Goal: Task Accomplishment & Management: Manage account settings

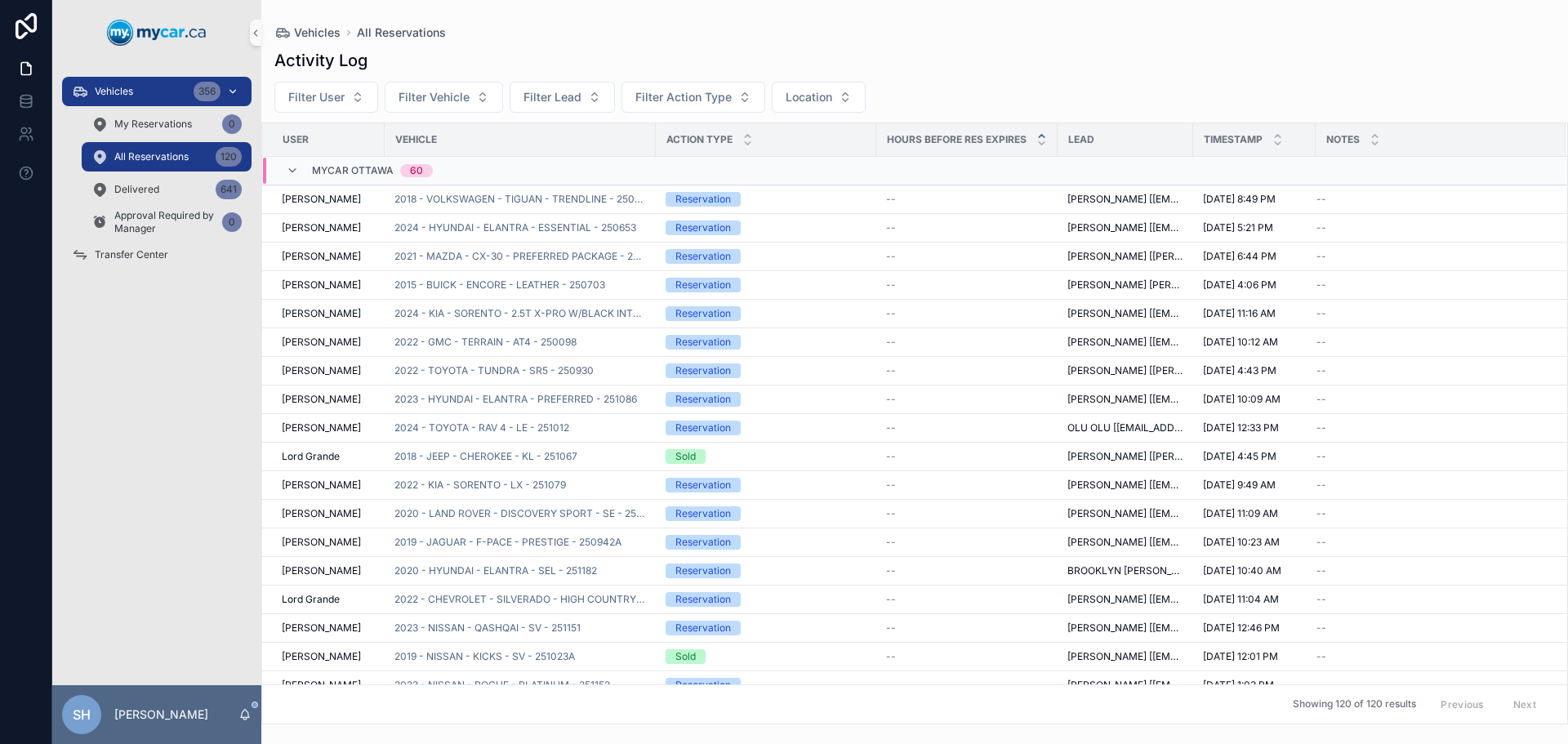
click at [131, 91] on span "Vehicles" at bounding box center [114, 91] width 39 height 13
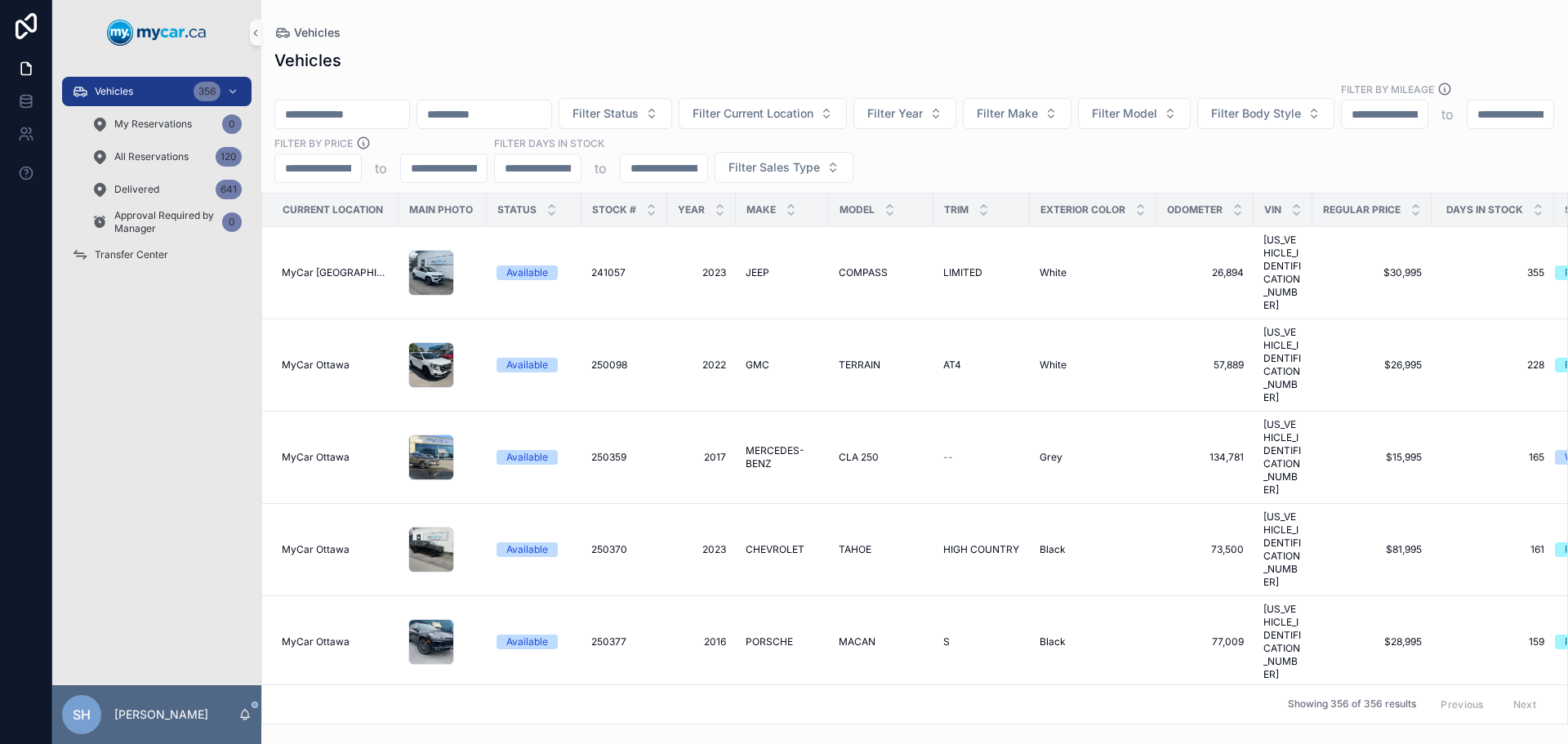
click at [318, 103] on input "scrollable content" at bounding box center [342, 114] width 134 height 23
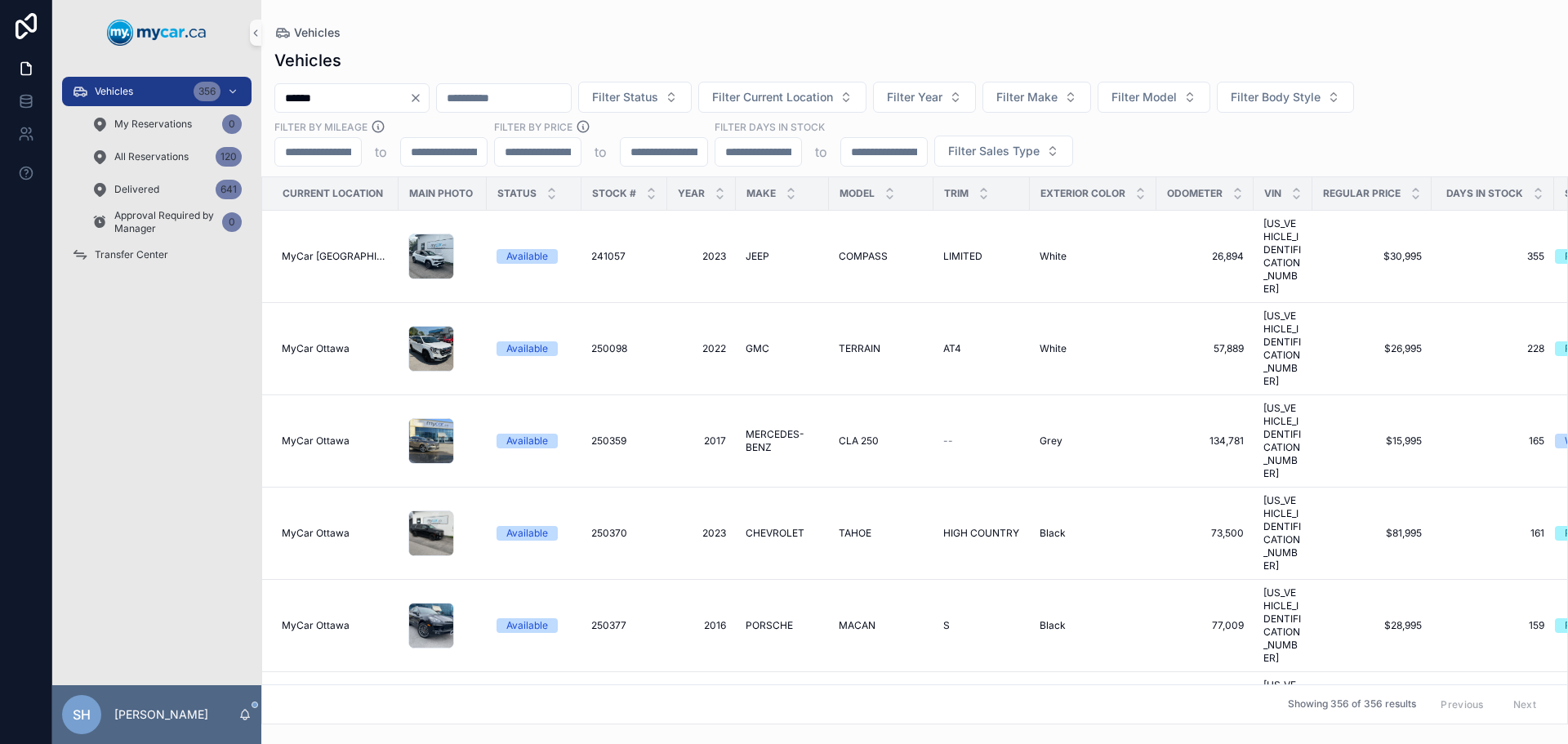
type input "******"
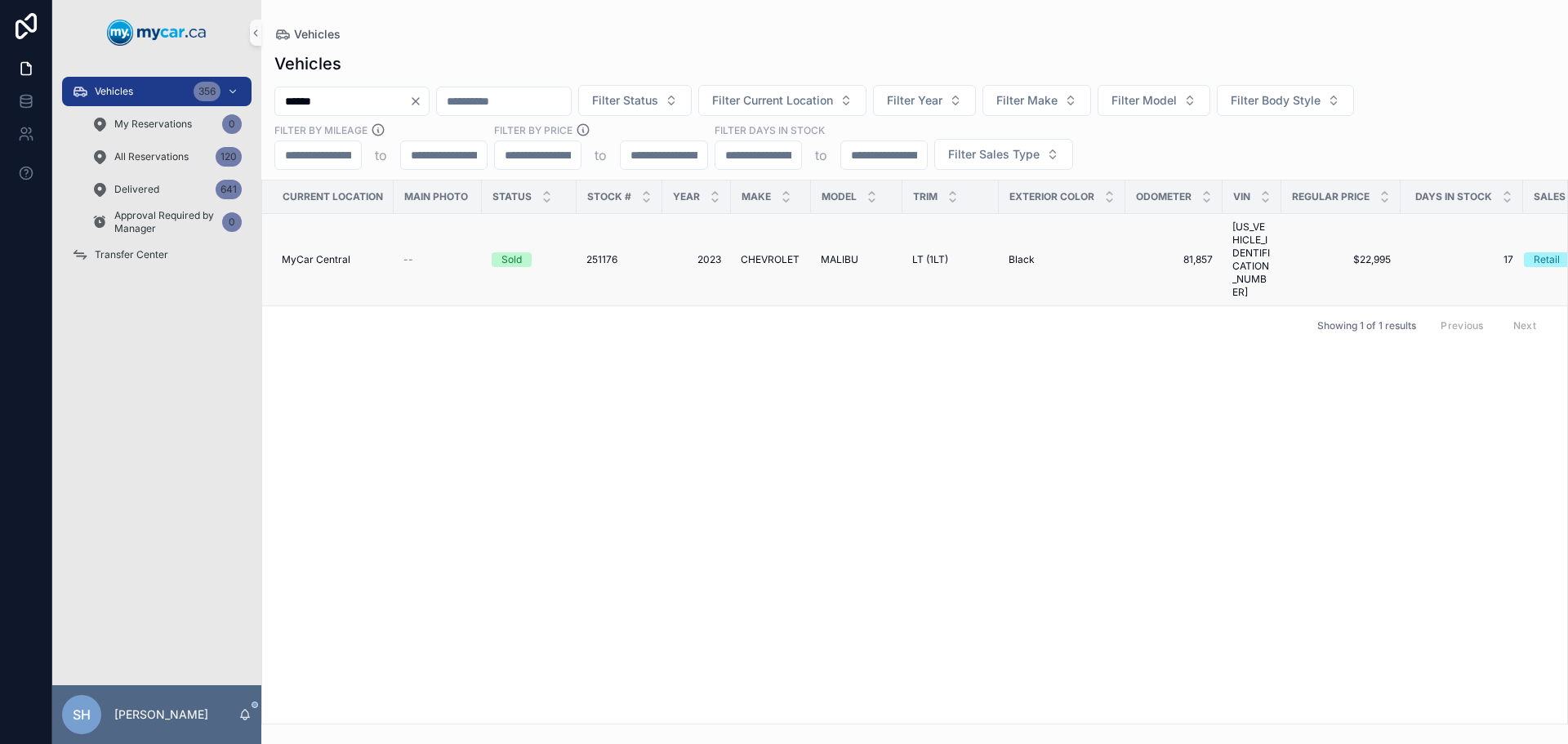
click at [708, 253] on span "2023" at bounding box center [696, 259] width 49 height 13
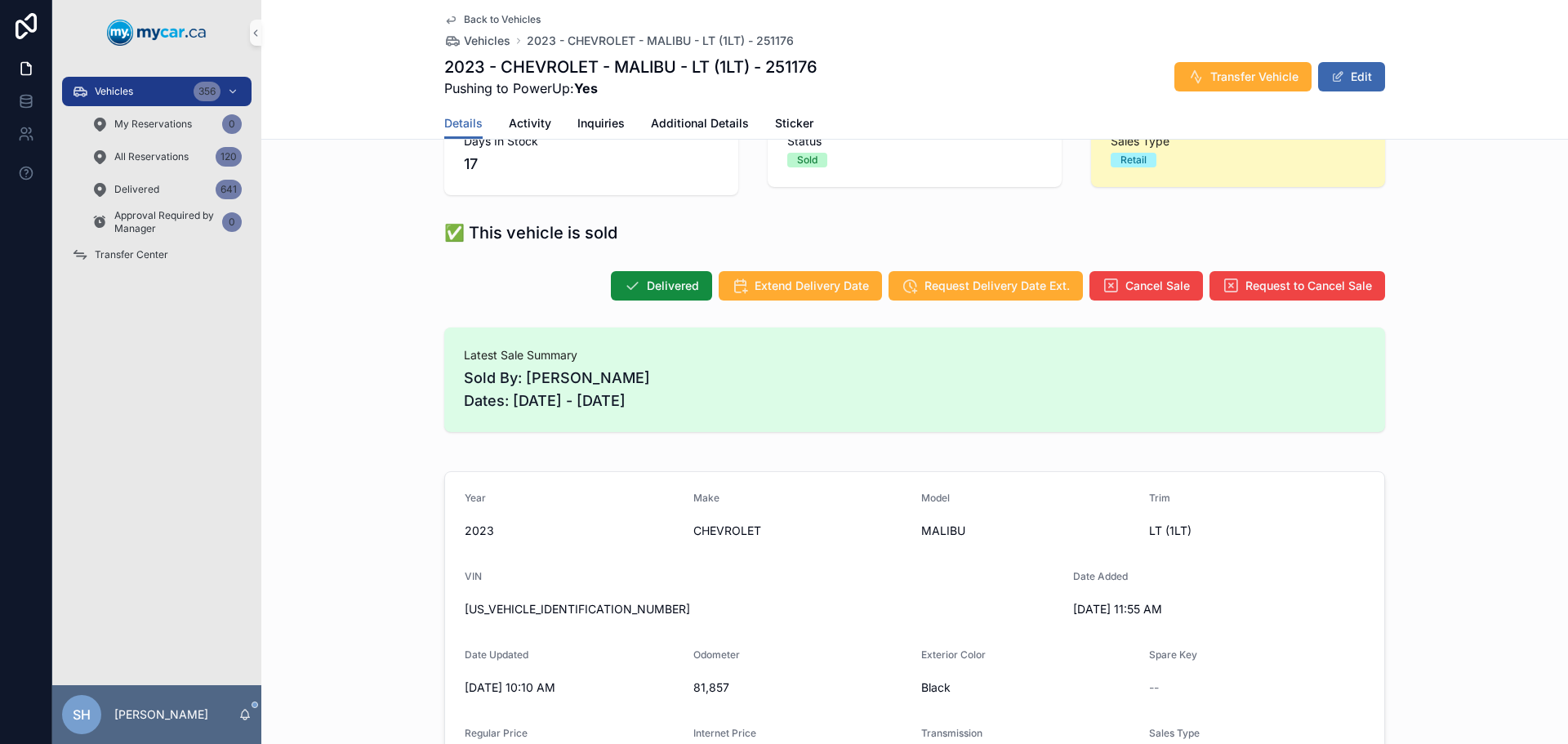
scroll to position [81, 0]
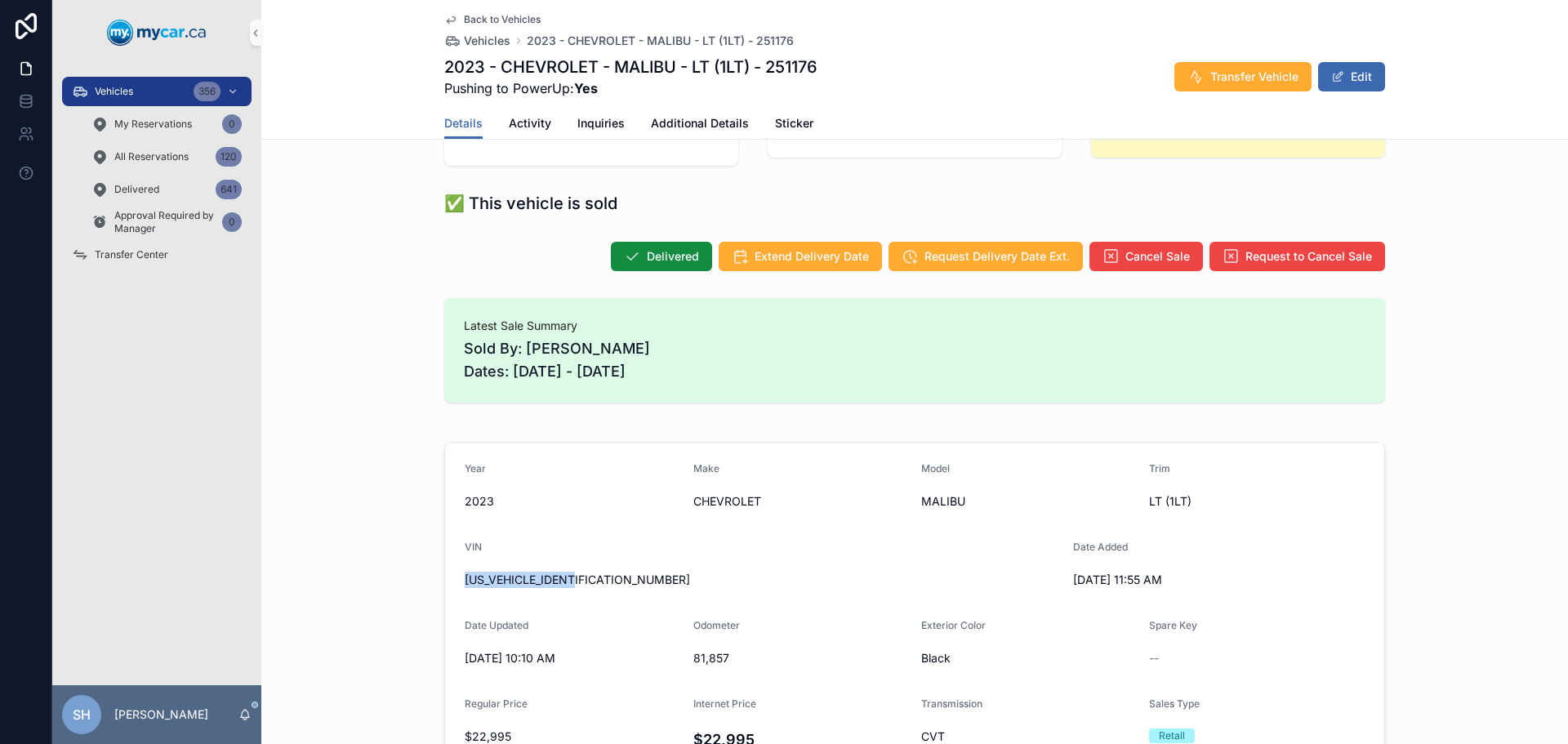
drag, startPoint x: 576, startPoint y: 581, endPoint x: 457, endPoint y: 589, distance: 119.3
click at [457, 589] on form "Year [DATE] Make CHEVROLET Model MALIBU Trim LT (1LT) VIN [US_VEHICLE_IDENTIFIC…" at bounding box center [914, 726] width 939 height 567
copy span "[US_VEHICLE_IDENTIFICATION_NUMBER]"
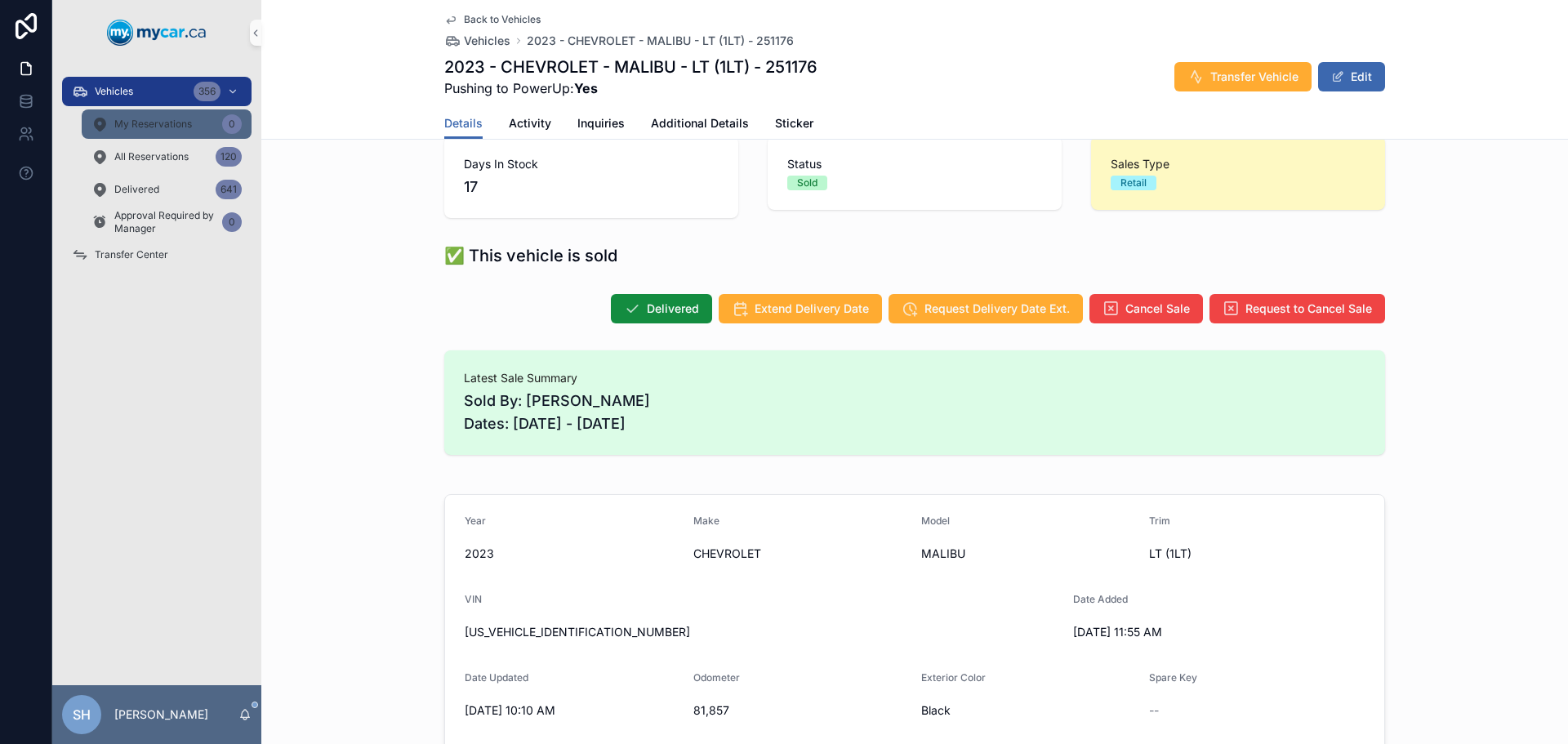
scroll to position [0, 0]
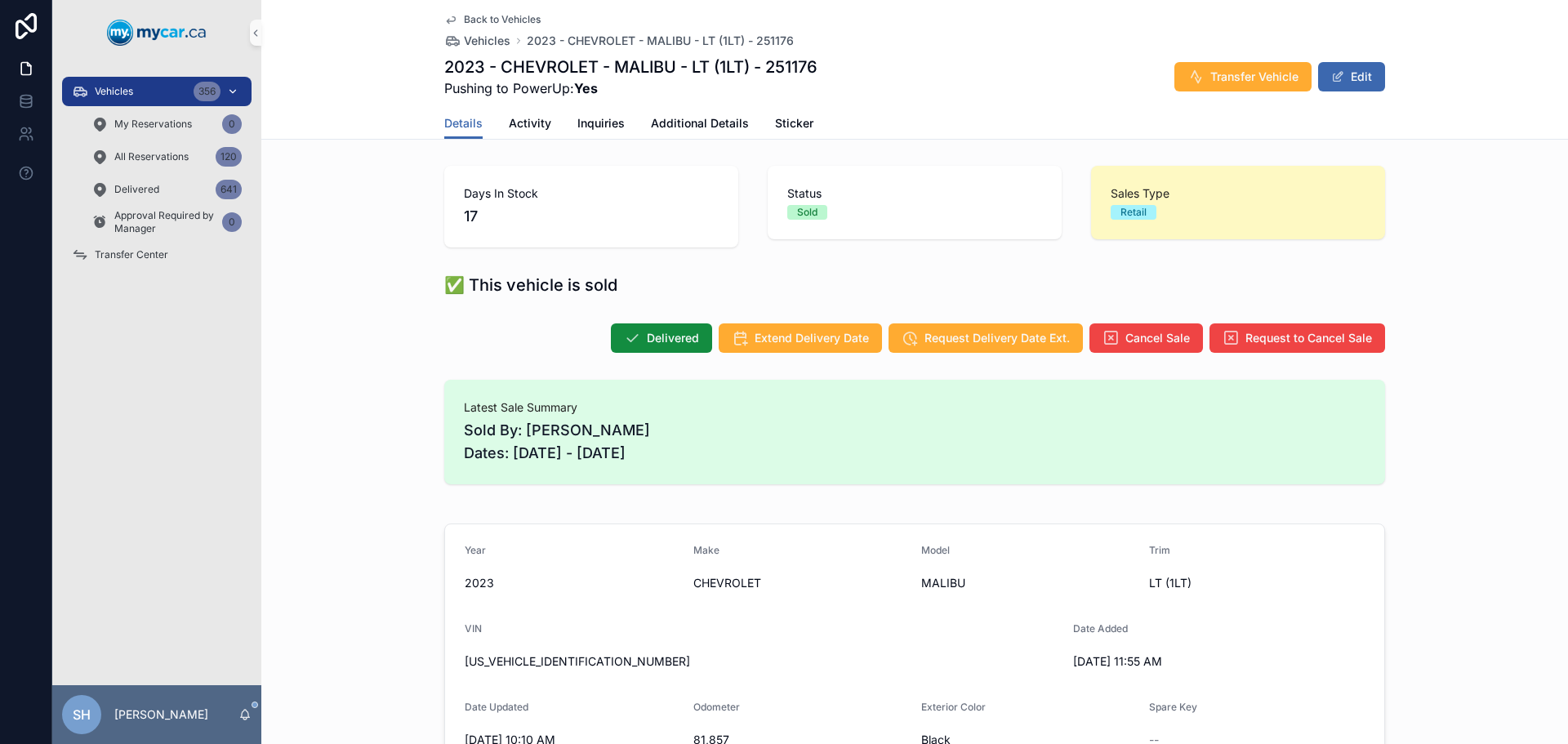
click at [100, 79] on div "Vehicles 356" at bounding box center [156, 91] width 170 height 26
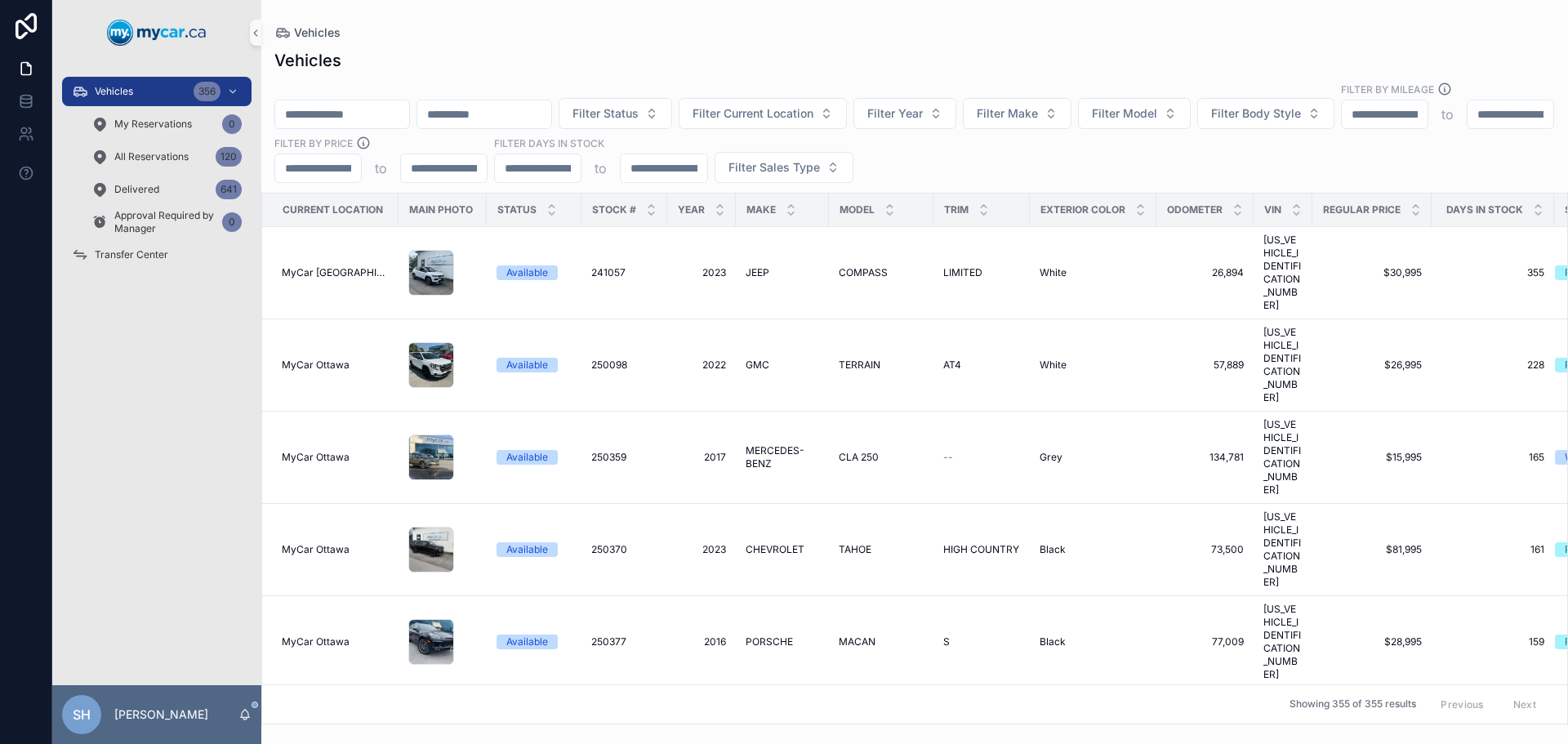
click at [374, 103] on input "scrollable content" at bounding box center [342, 114] width 134 height 23
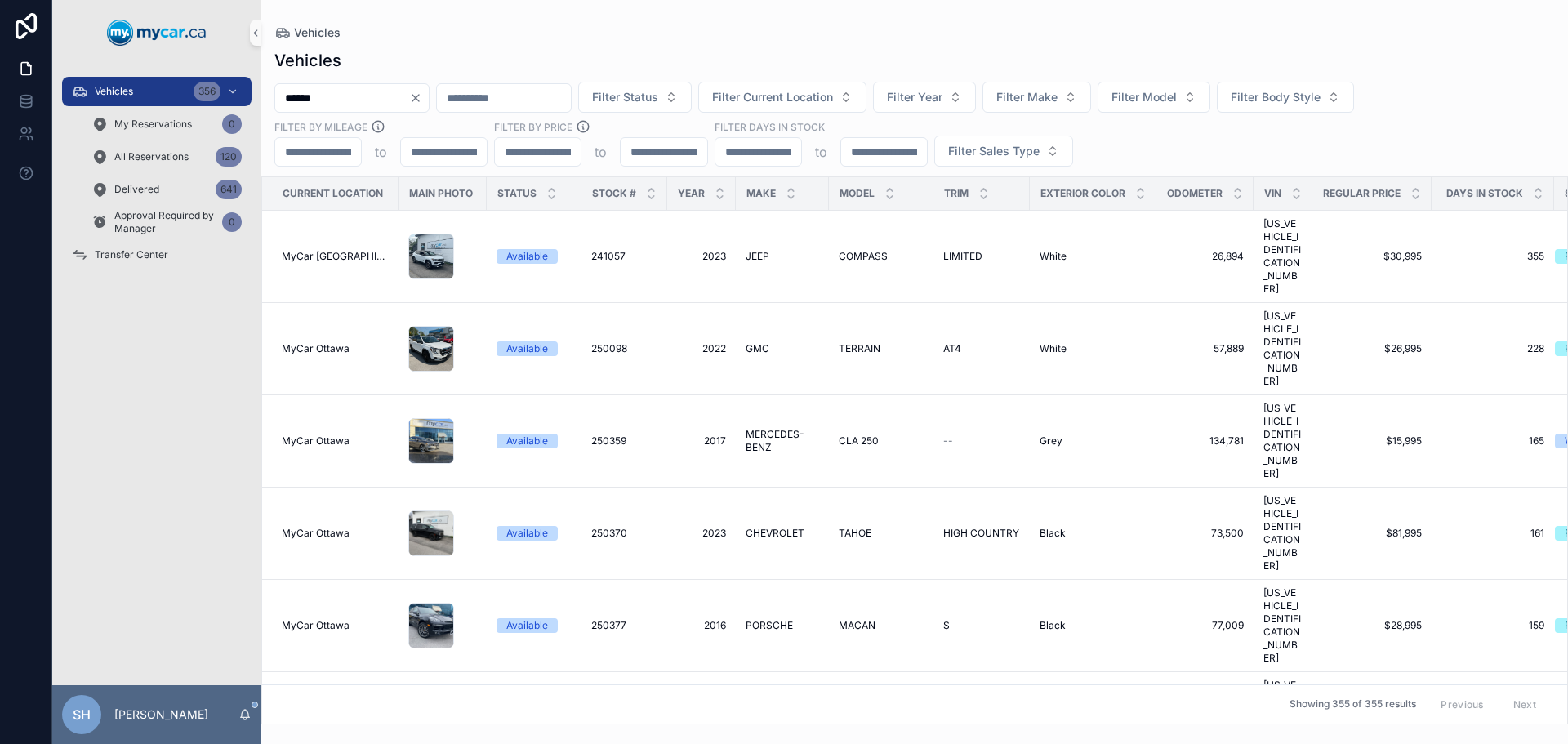
type input "******"
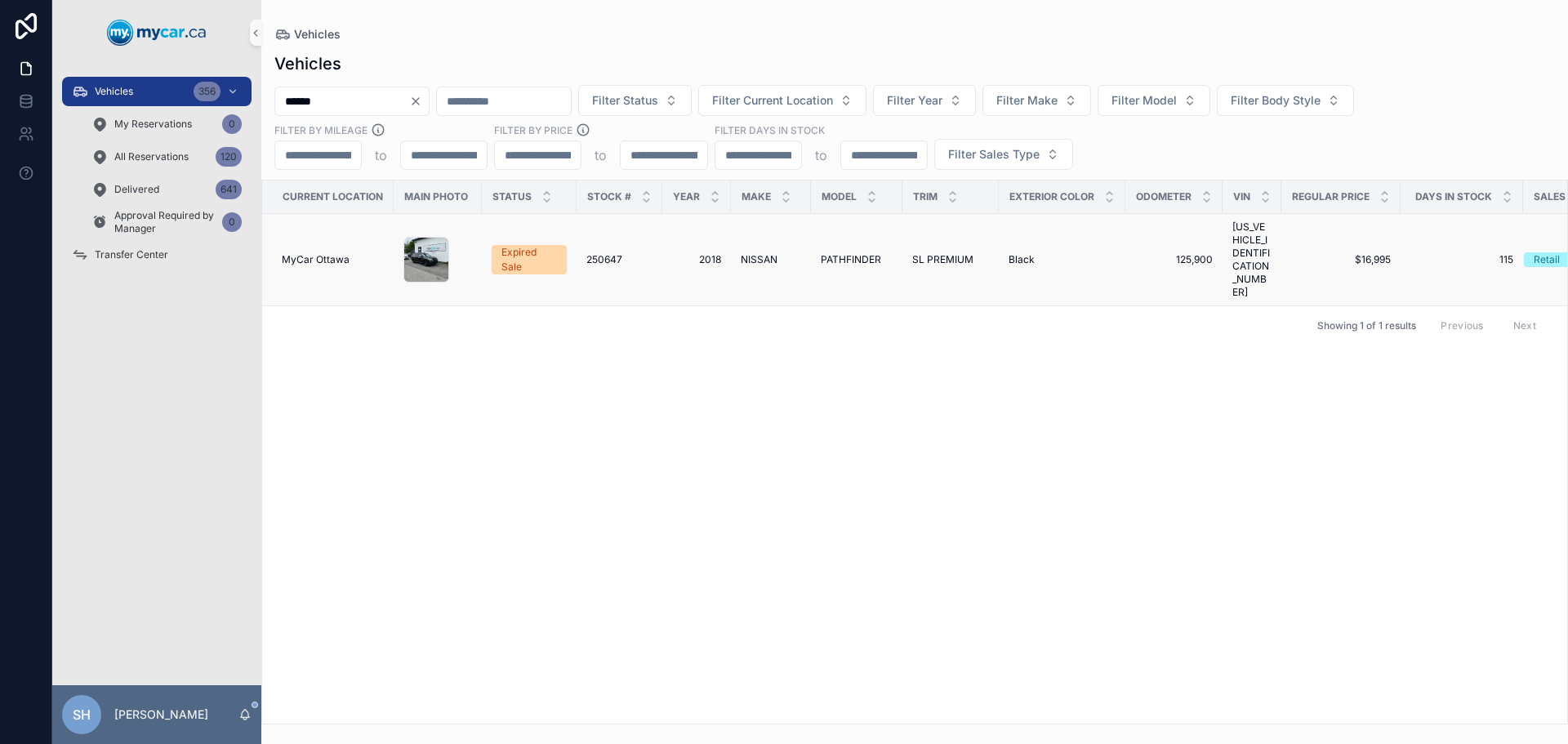
click at [855, 253] on span "PATHFINDER" at bounding box center [851, 259] width 60 height 13
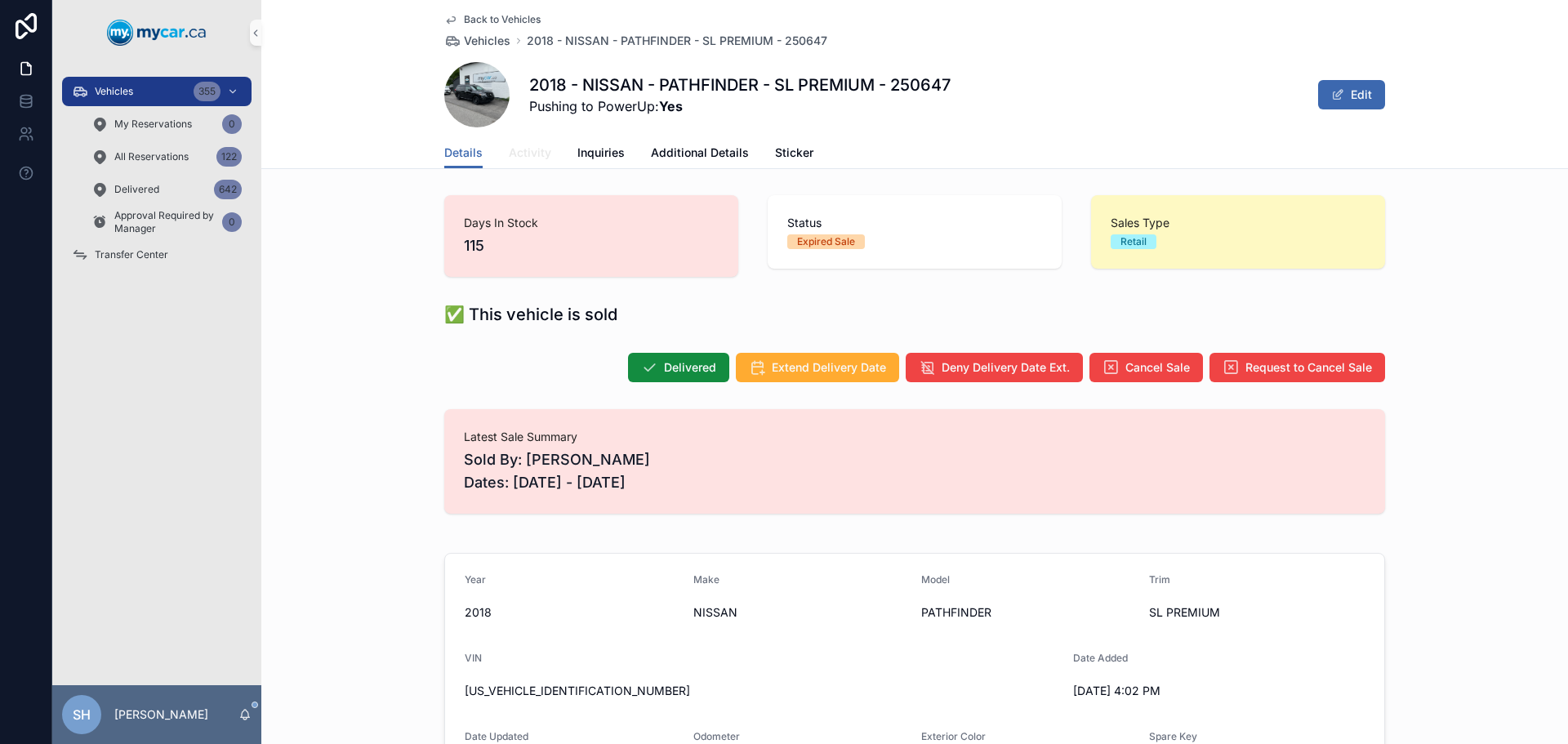
click at [511, 148] on span "Activity" at bounding box center [530, 153] width 43 height 16
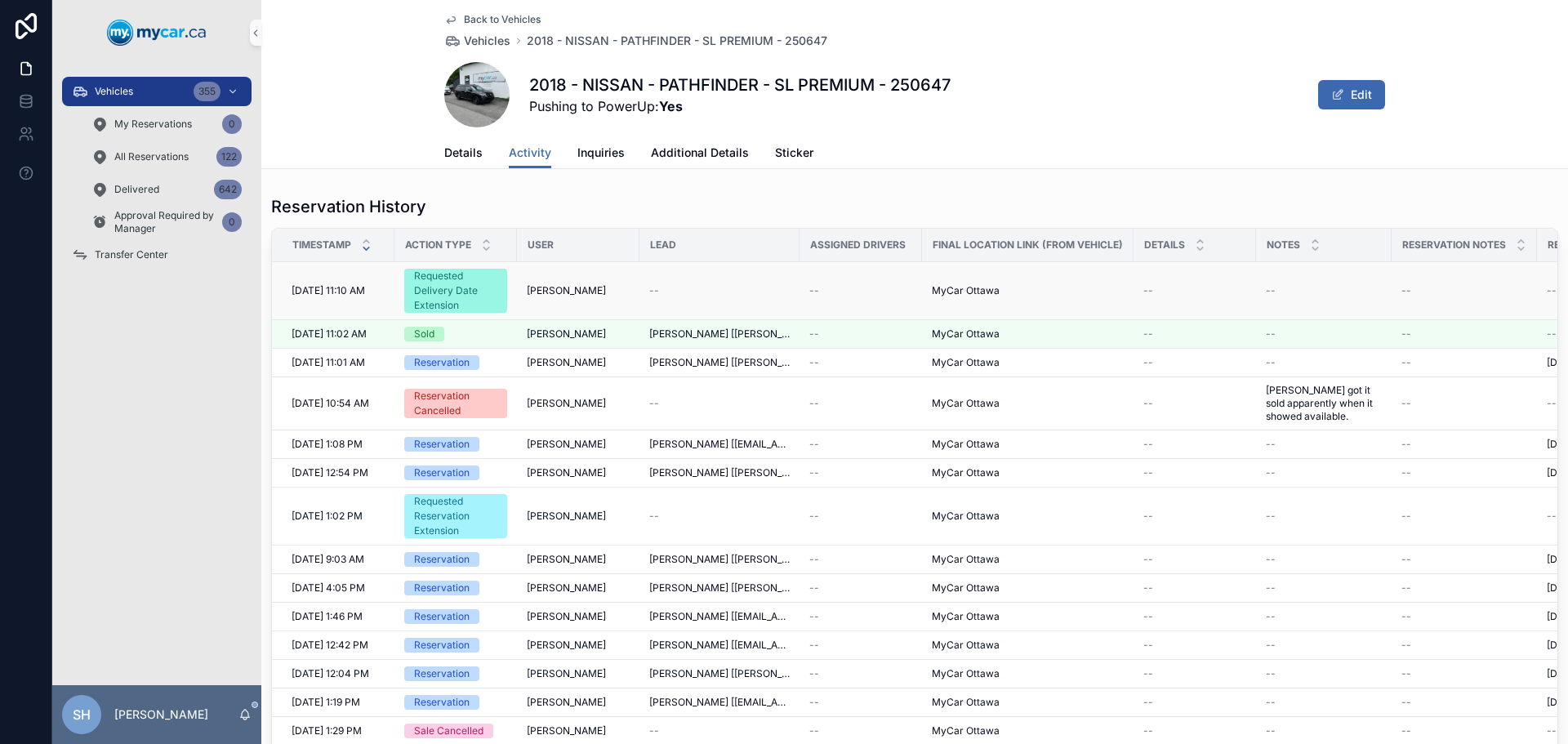
click at [474, 294] on div "Requested Delivery Date Extension" at bounding box center [455, 291] width 83 height 44
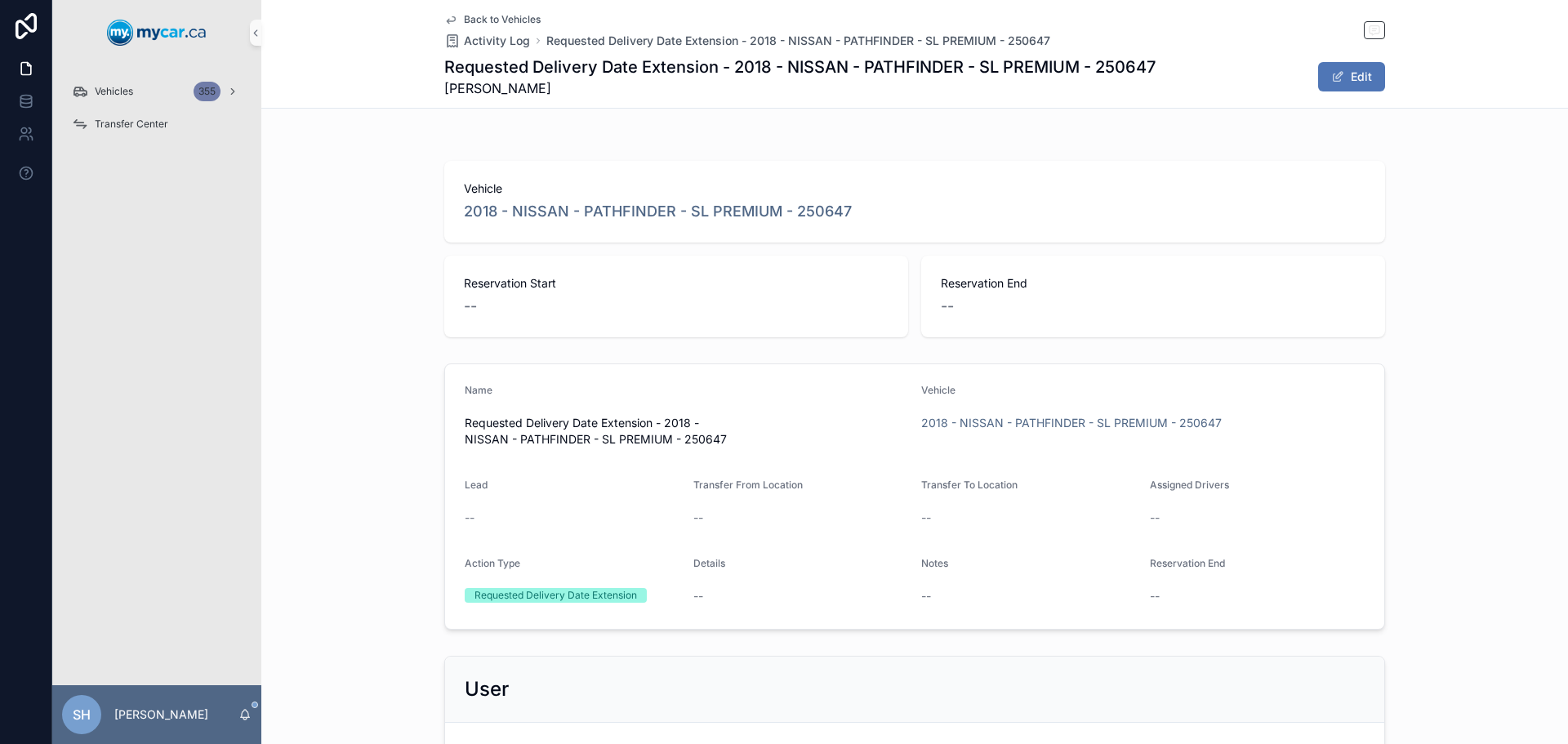
click at [1367, 77] on button "Edit" at bounding box center [1352, 77] width 67 height 30
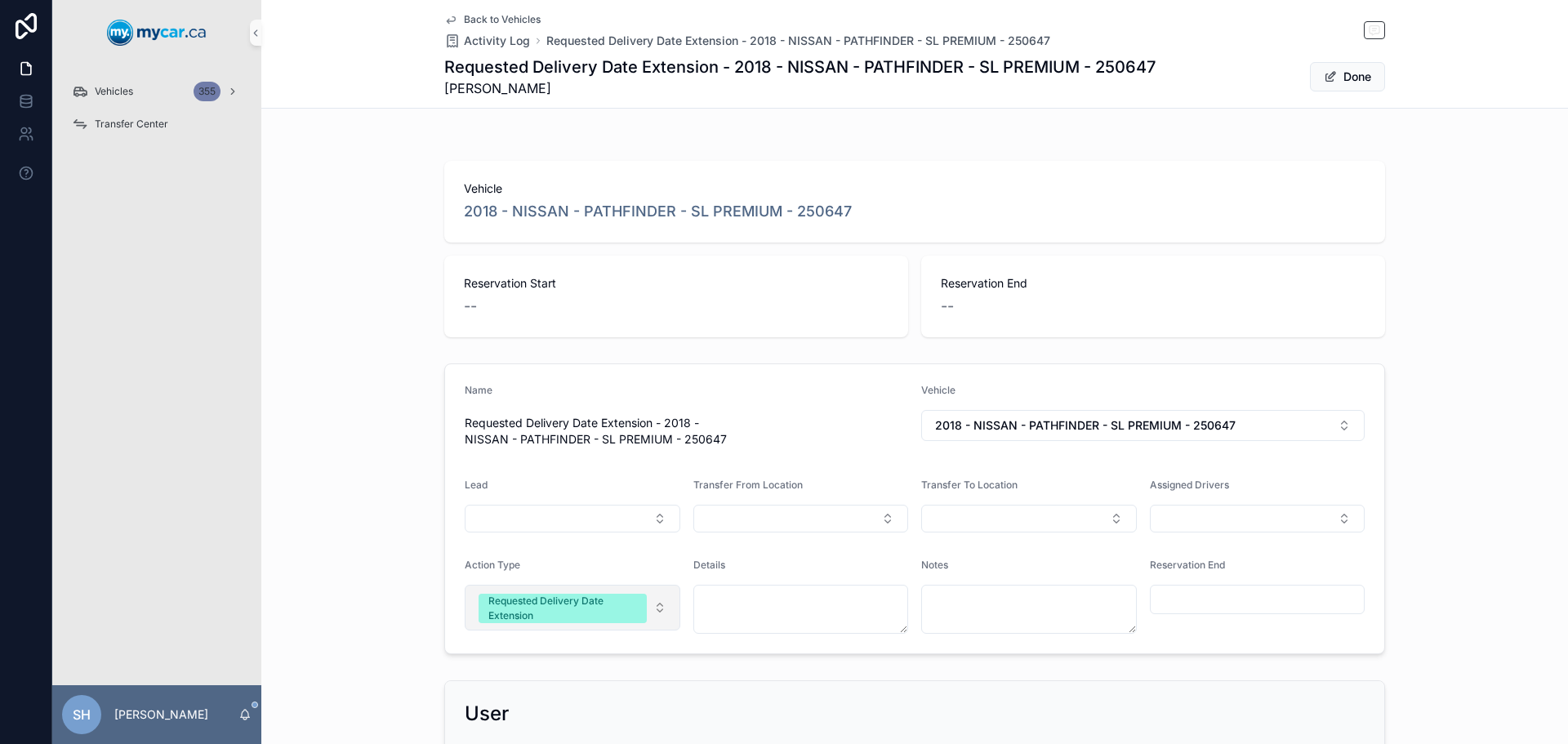
click at [654, 608] on button "Requested Delivery Date Extension" at bounding box center [572, 608] width 215 height 46
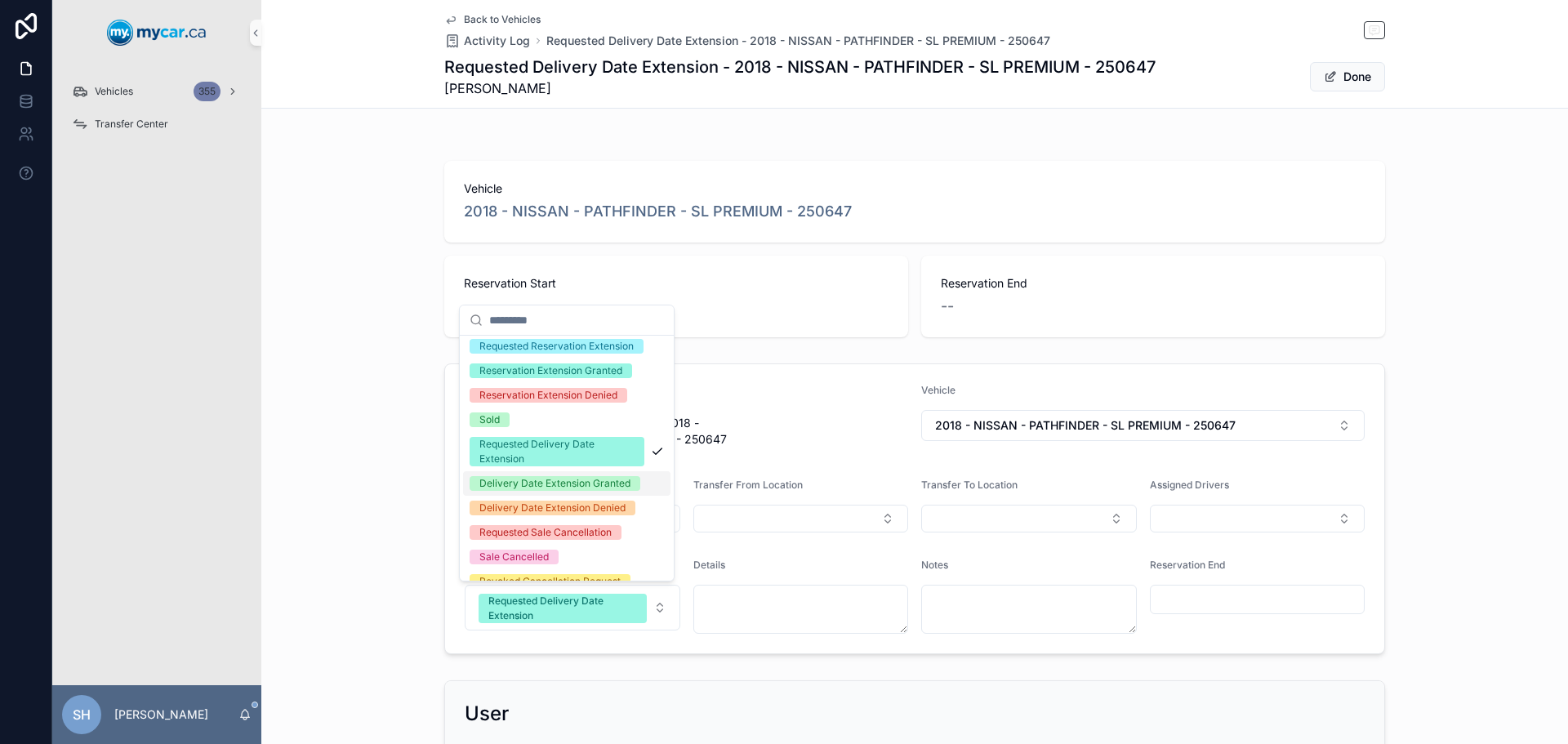
scroll to position [164, 0]
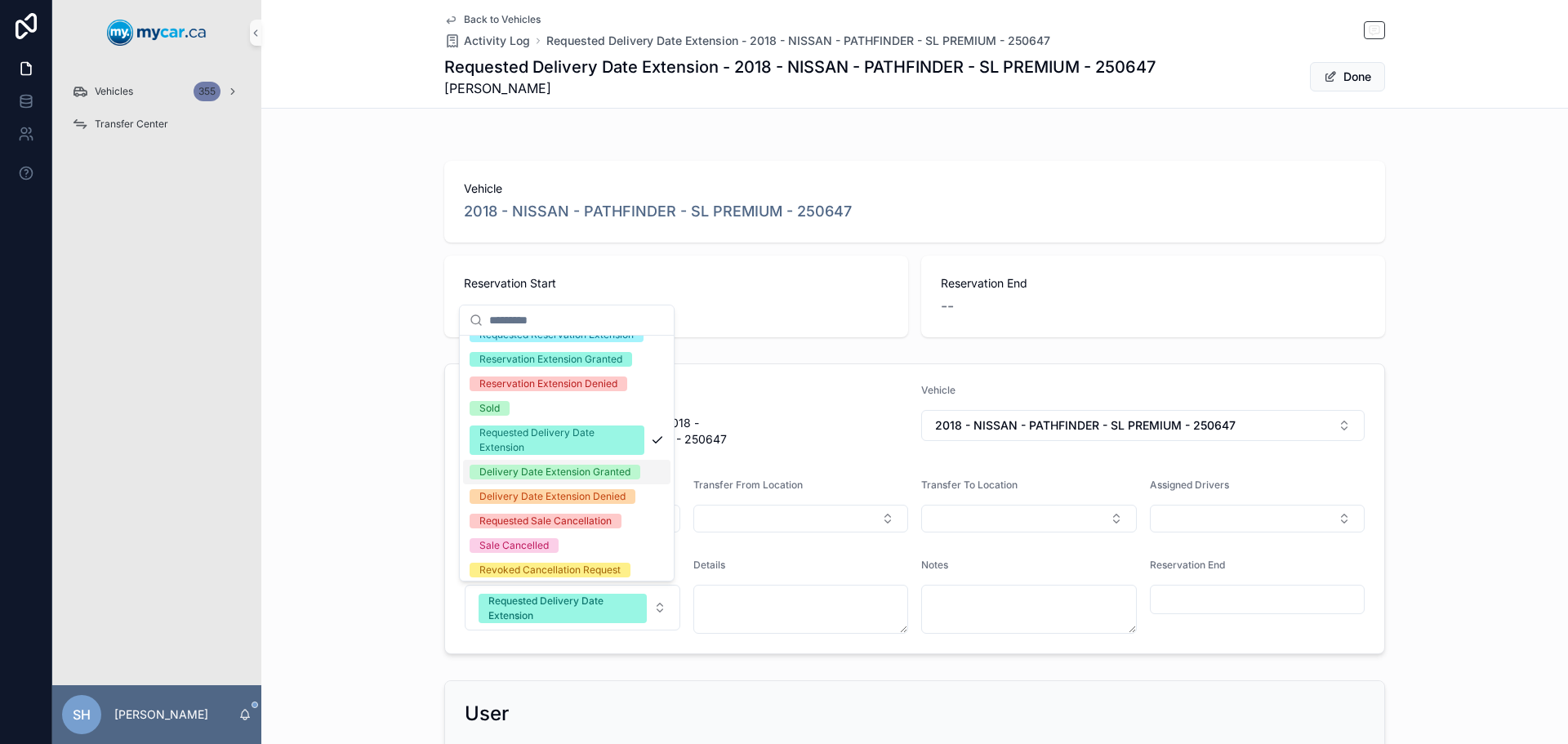
click at [571, 479] on div "Delivery Date Extension Granted" at bounding box center [554, 472] width 151 height 15
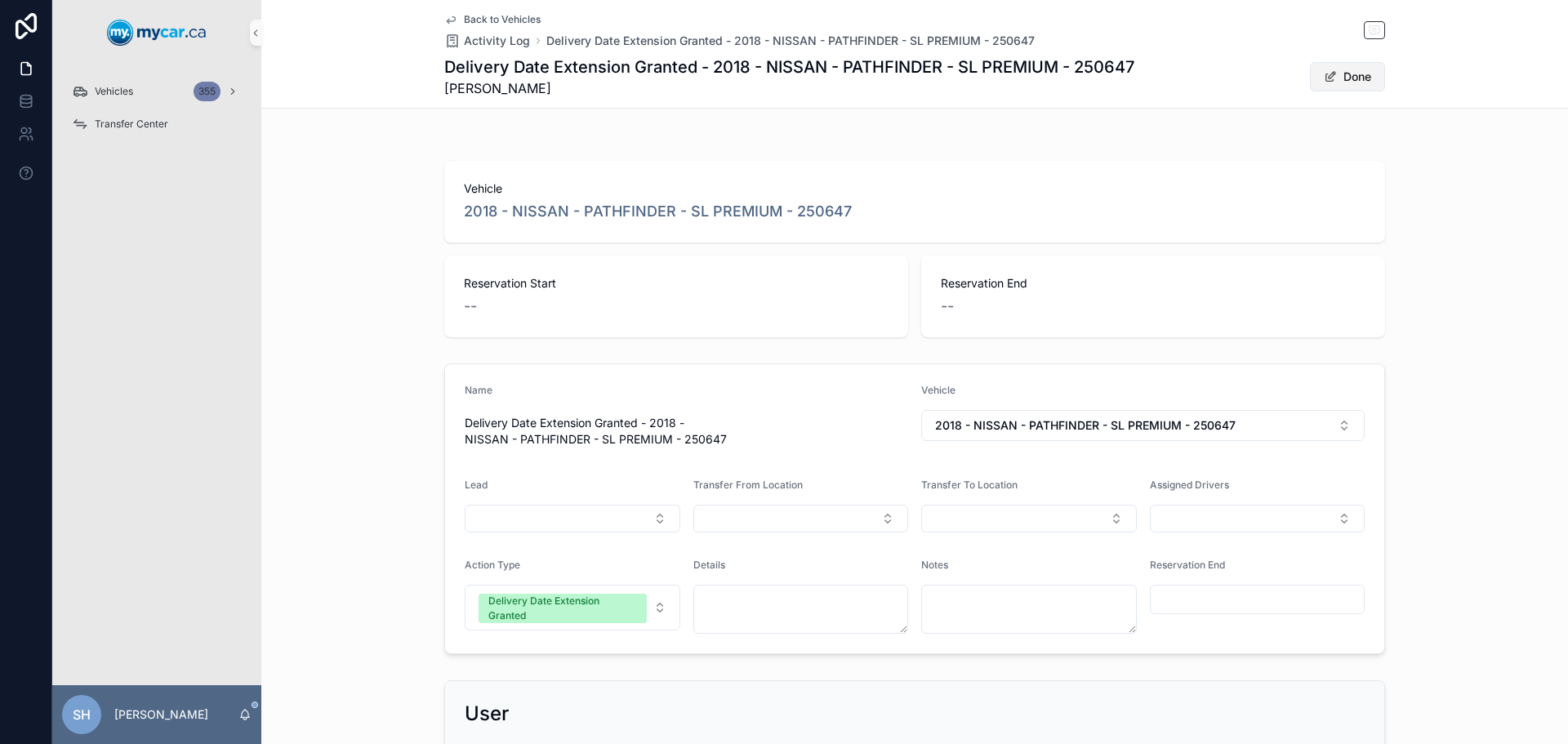
click at [1349, 72] on button "Done" at bounding box center [1348, 77] width 75 height 30
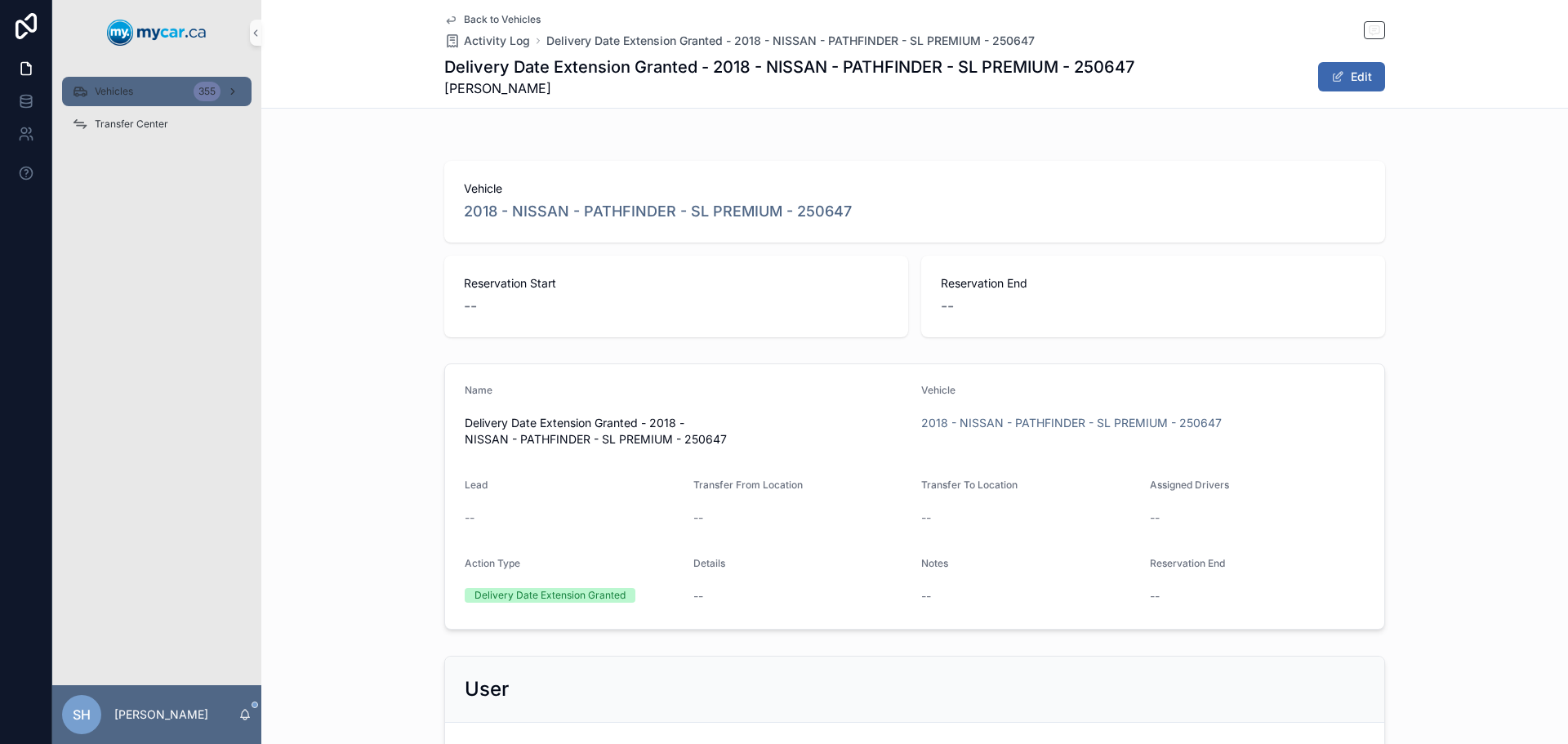
click at [116, 95] on span "Vehicles" at bounding box center [114, 91] width 39 height 13
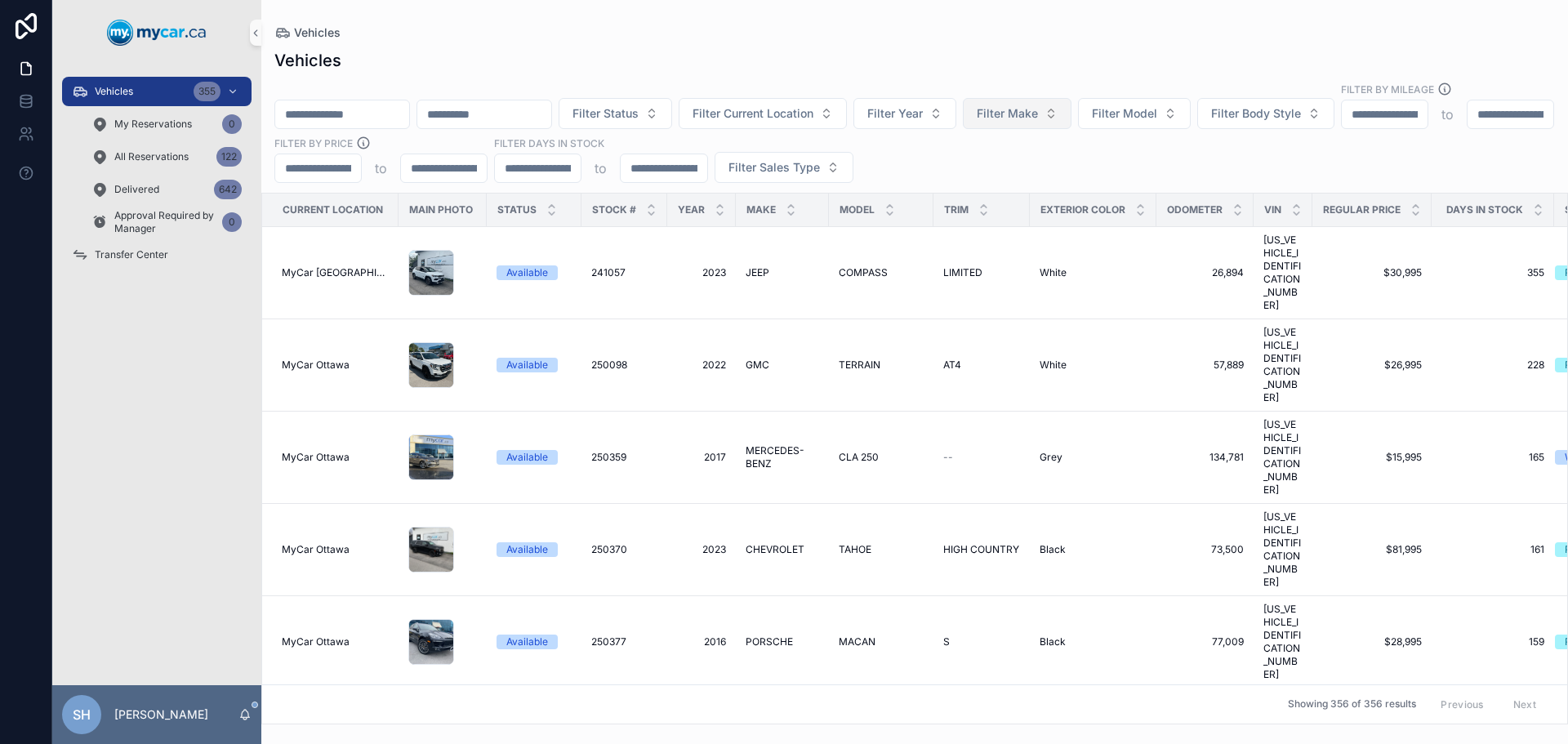
click at [1038, 105] on span "Filter Make" at bounding box center [1008, 113] width 61 height 16
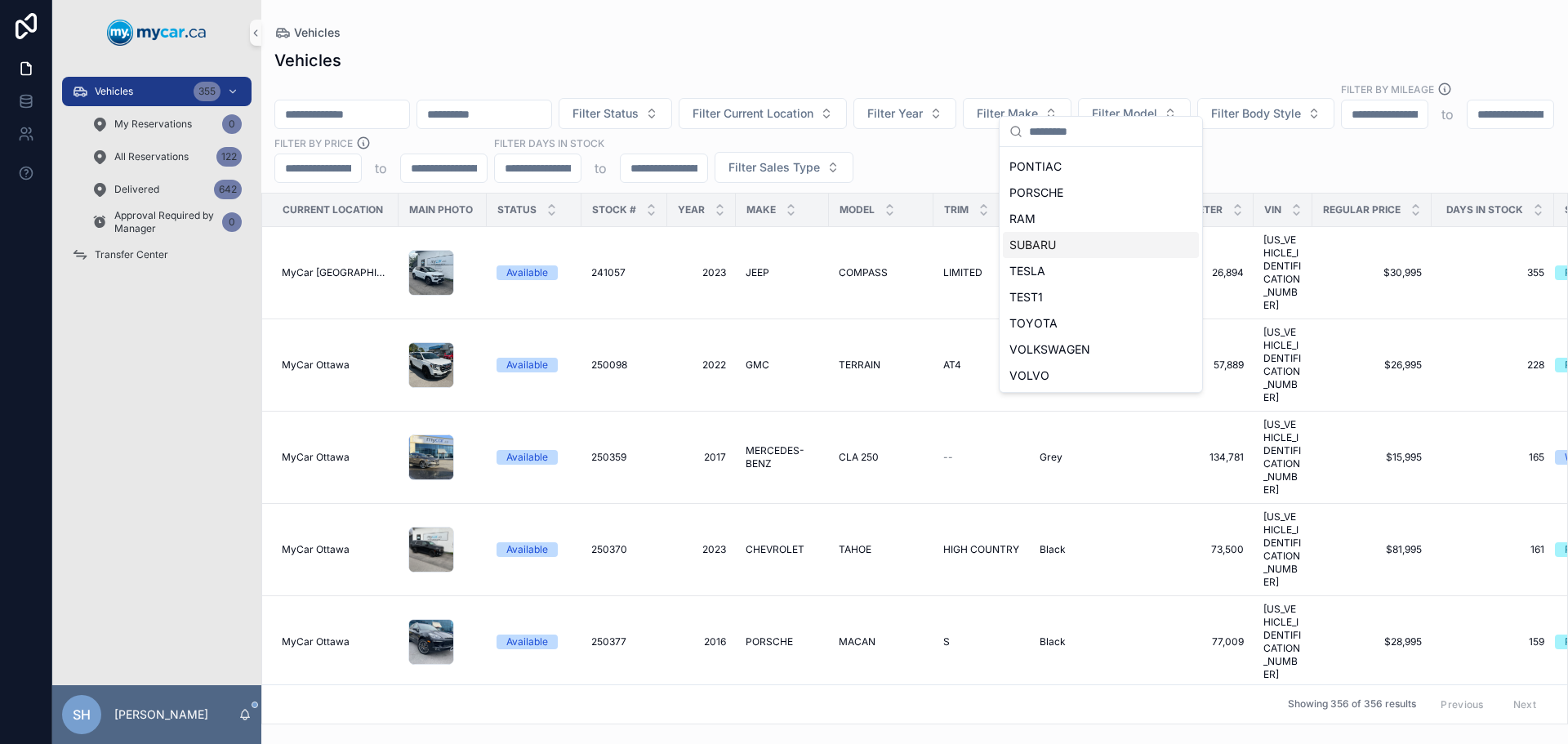
click at [1039, 247] on span "SUBARU" at bounding box center [1032, 245] width 47 height 16
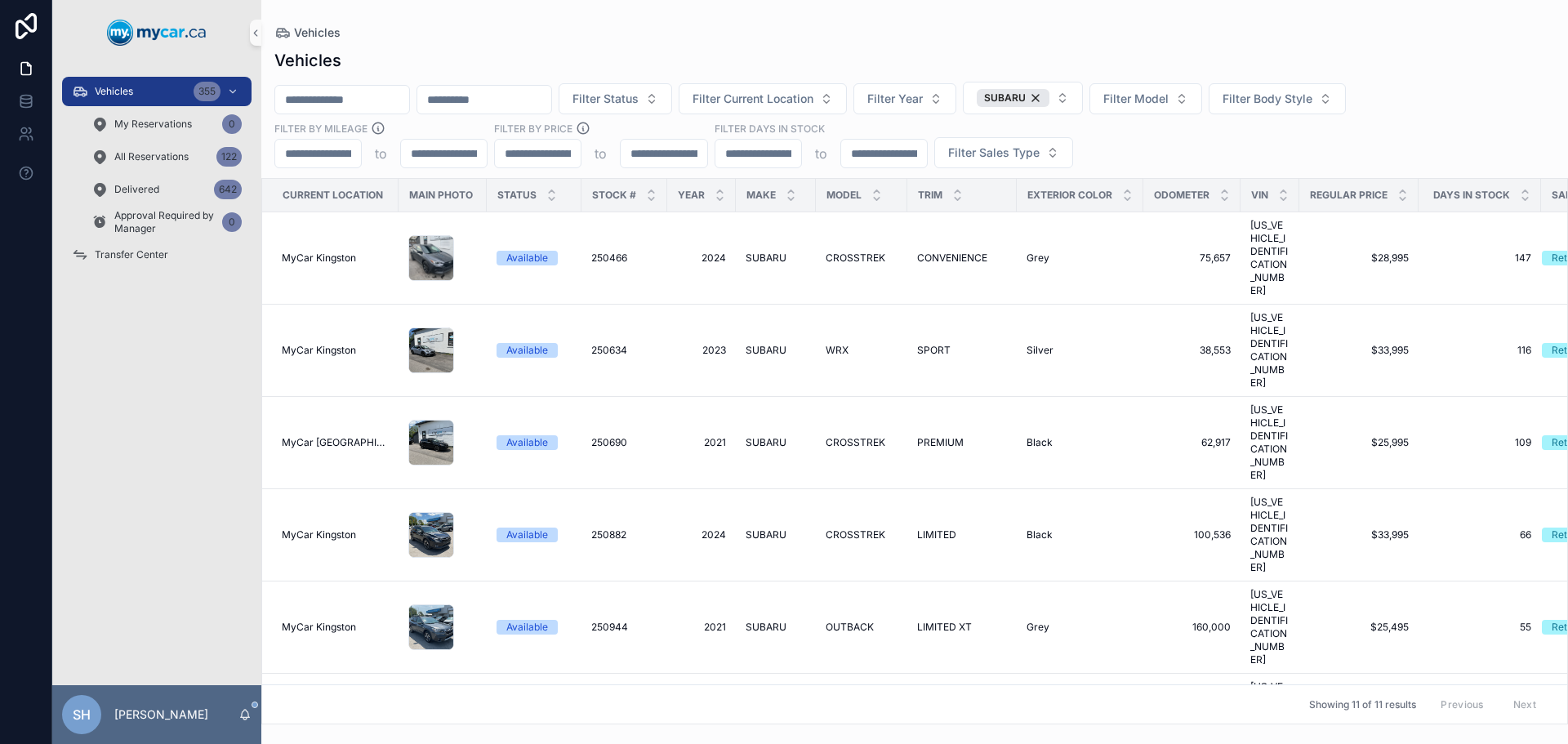
click at [1063, 43] on div "Vehicles Filter Status Filter Current Location Filter Year SUBARU Filter Model …" at bounding box center [915, 382] width 1307 height 685
